Goal: Transaction & Acquisition: Purchase product/service

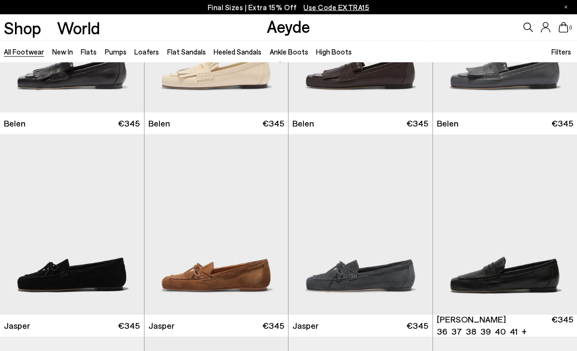
scroll to position [131, 0]
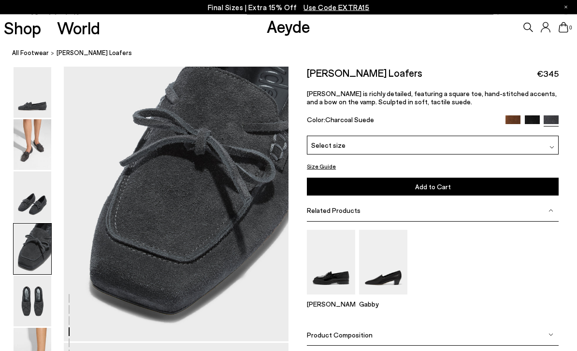
scroll to position [929, 0]
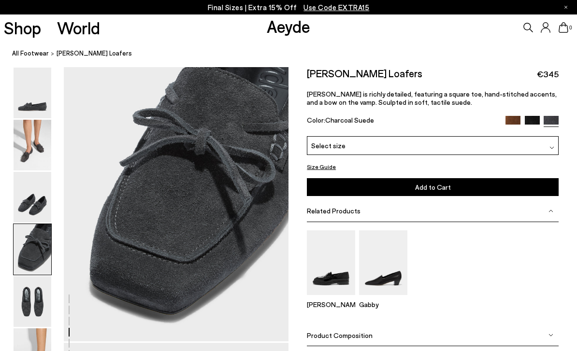
click at [511, 90] on p "Jasper is richly detailed, featuring a square toe, hand-stitched accents, and a…" at bounding box center [433, 98] width 252 height 16
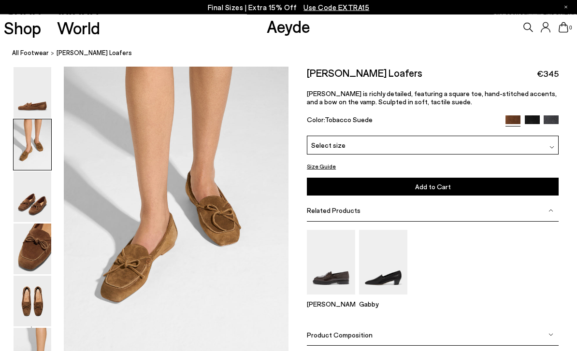
scroll to position [313, 0]
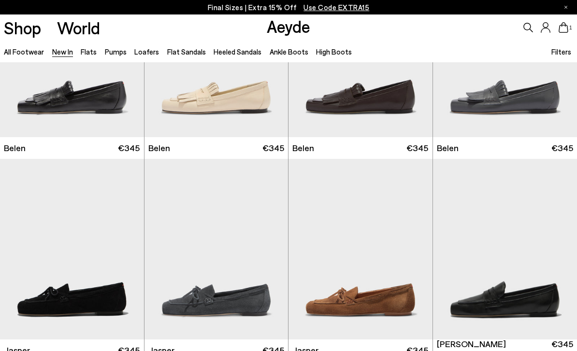
scroll to position [131, 0]
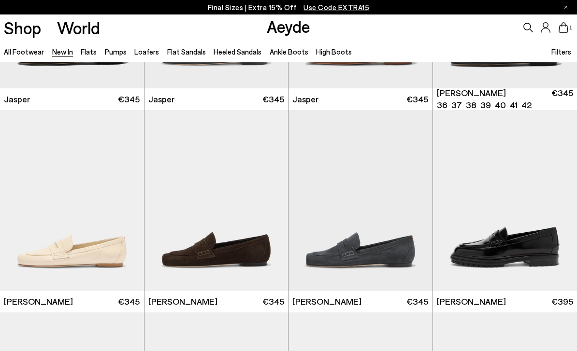
scroll to position [359, 0]
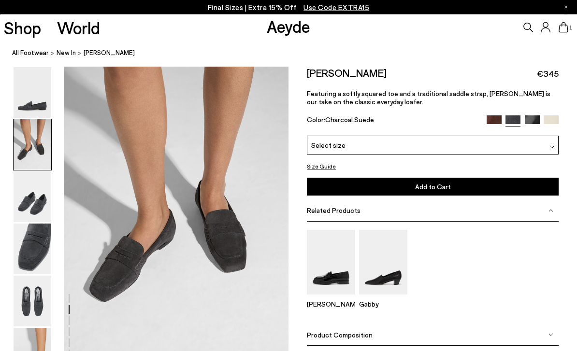
click at [47, 233] on img at bounding box center [33, 249] width 38 height 51
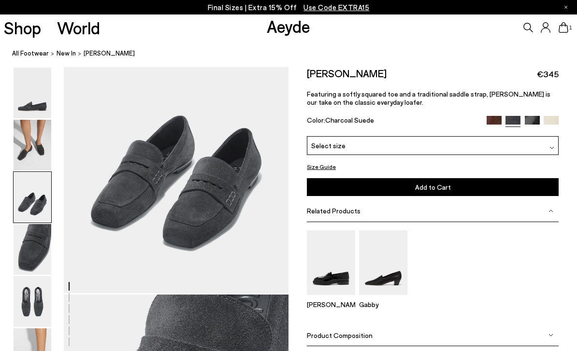
scroll to position [675, 0]
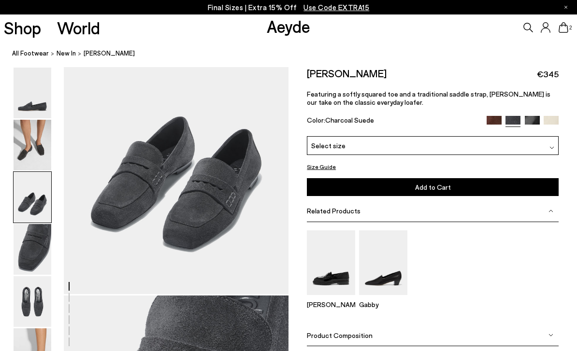
click at [63, 52] on span "New In" at bounding box center [66, 53] width 19 height 8
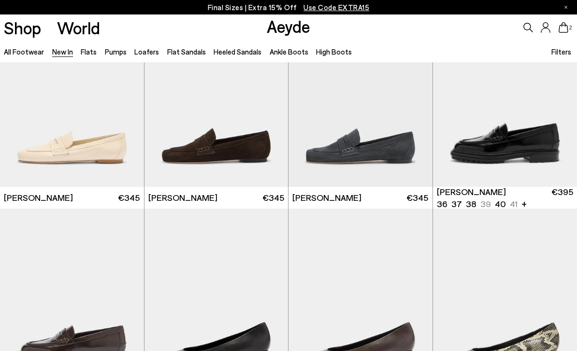
scroll to position [472, 0]
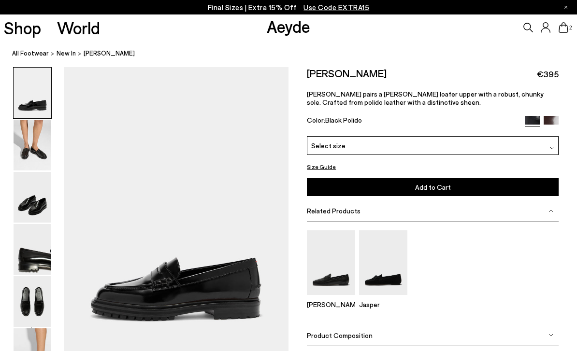
scroll to position [25, 0]
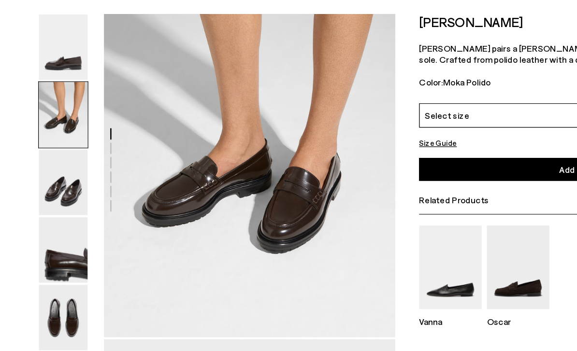
scroll to position [362, 0]
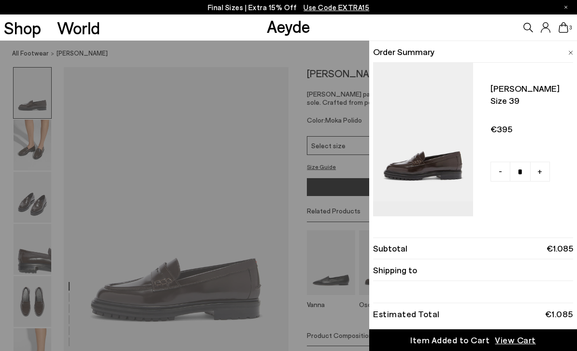
scroll to position [359, 0]
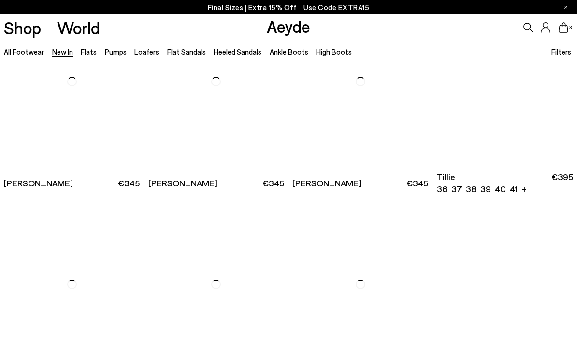
scroll to position [1491, 0]
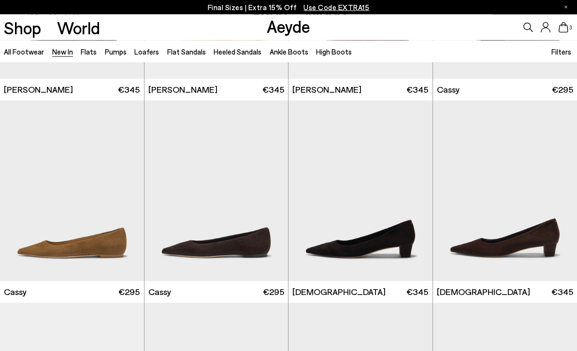
scroll to position [3205, 0]
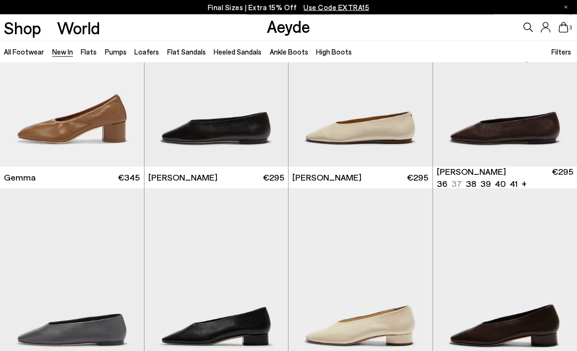
scroll to position [4333, 0]
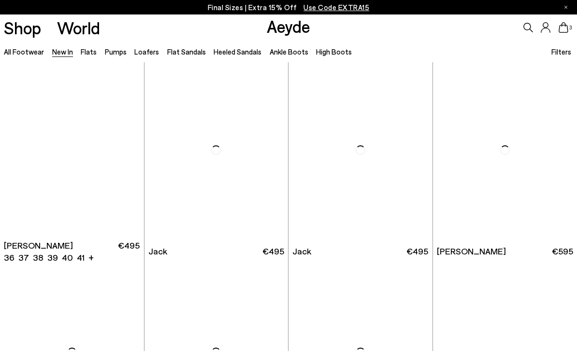
scroll to position [6074, 0]
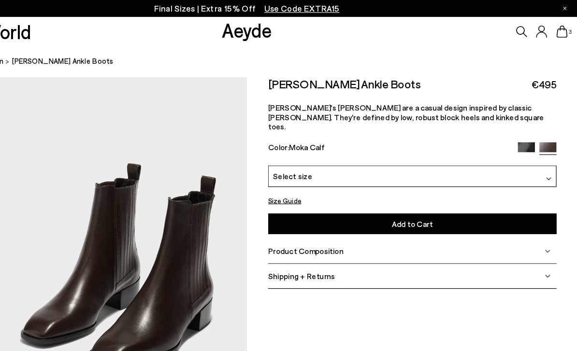
scroll to position [302, 0]
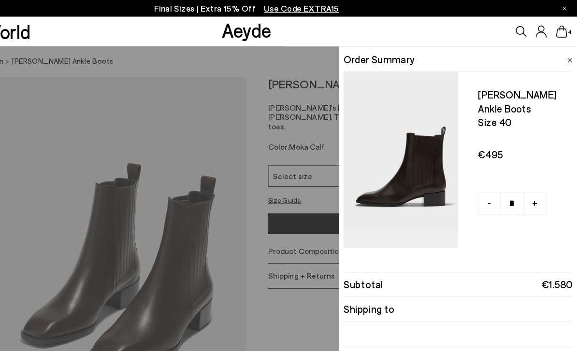
scroll to position [28, 0]
